Goal: Task Accomplishment & Management: Use online tool/utility

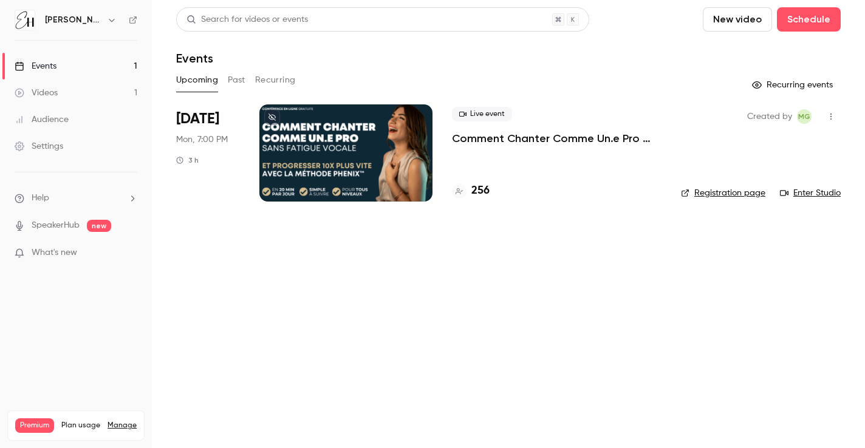
click at [486, 136] on p "Comment Chanter Comme Un.e Pro sans Fatigue Vocale ⭐️ par [PERSON_NAME]" at bounding box center [557, 138] width 210 height 15
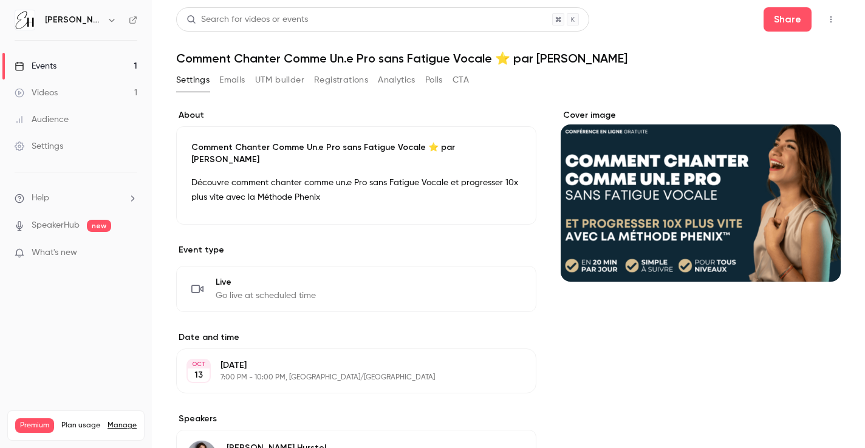
click at [436, 78] on button "Polls" at bounding box center [434, 79] width 18 height 19
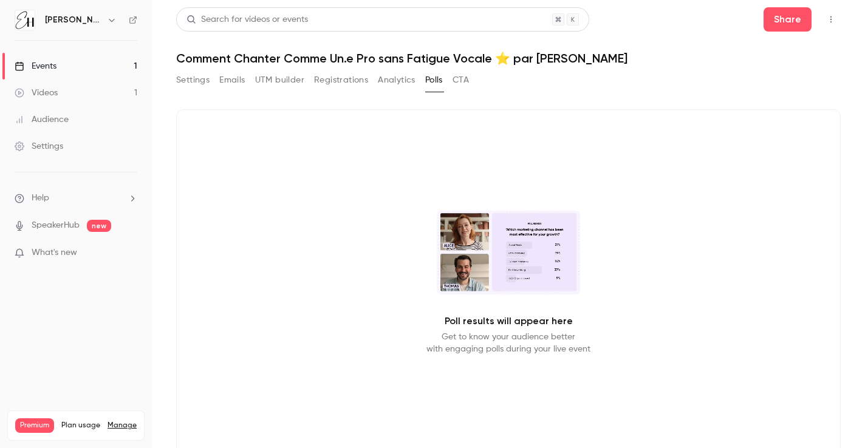
click at [403, 78] on button "Analytics" at bounding box center [397, 79] width 38 height 19
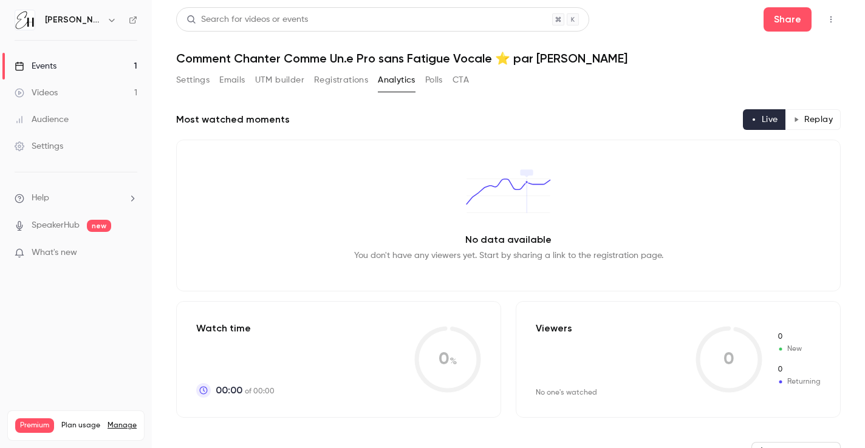
click at [339, 80] on button "Registrations" at bounding box center [341, 79] width 54 height 19
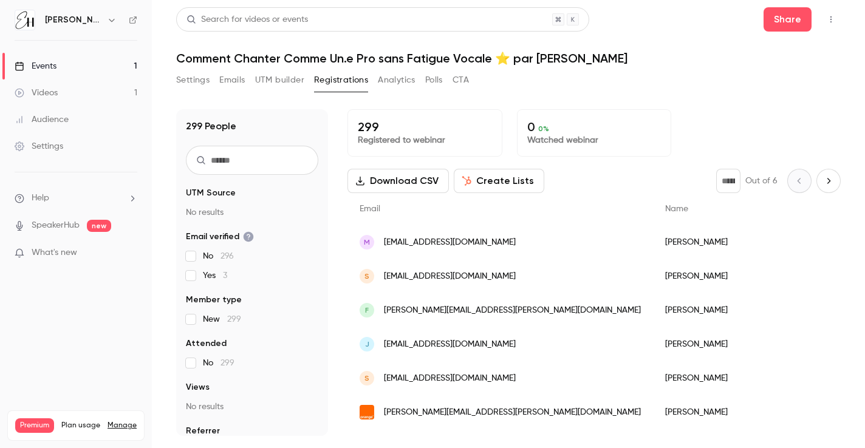
click at [192, 78] on button "Settings" at bounding box center [192, 79] width 33 height 19
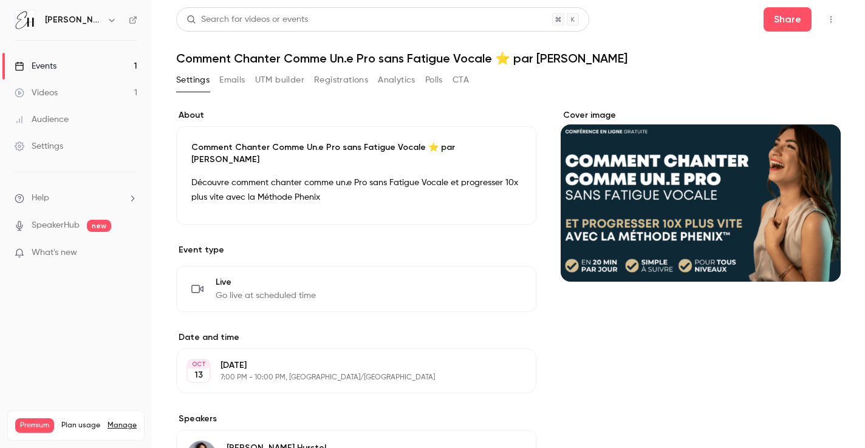
click at [77, 66] on link "Events 1" at bounding box center [76, 66] width 152 height 27
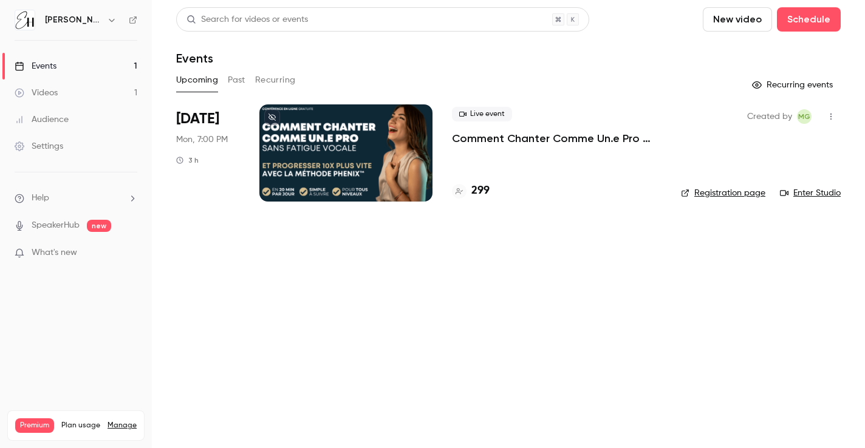
click at [811, 192] on link "Enter Studio" at bounding box center [810, 193] width 61 height 12
